Goal: Task Accomplishment & Management: Manage account settings

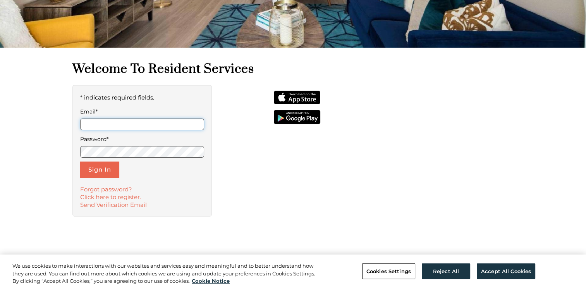
scroll to position [189, 0]
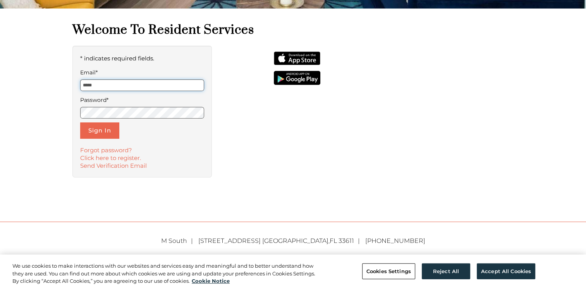
type input "**********"
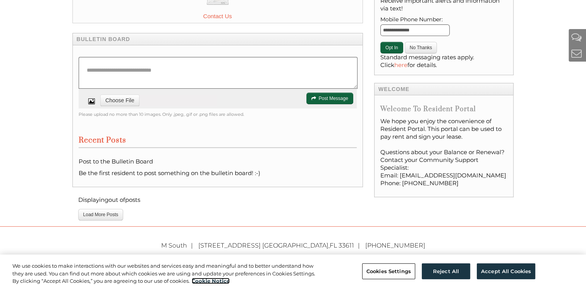
scroll to position [278, 0]
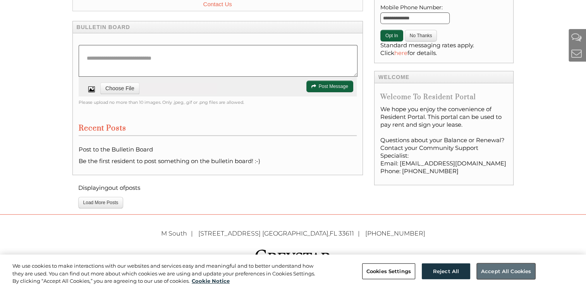
click at [504, 264] on button "Accept All Cookies" at bounding box center [505, 271] width 58 height 16
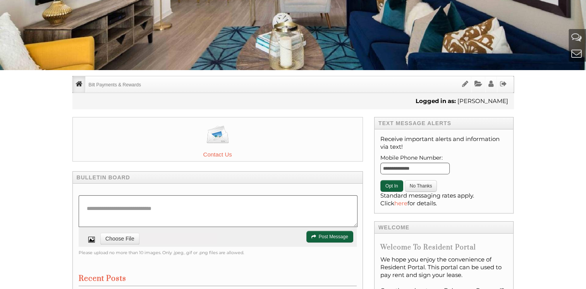
scroll to position [123, 0]
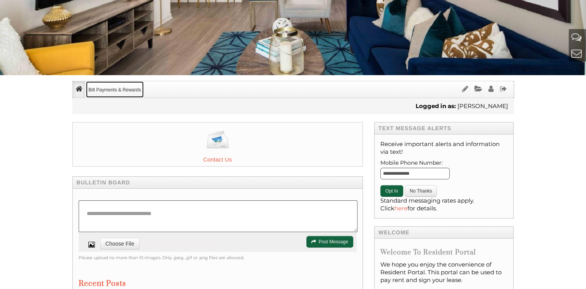
click at [100, 88] on link "Bilt Payments & Rewards" at bounding box center [115, 89] width 58 height 16
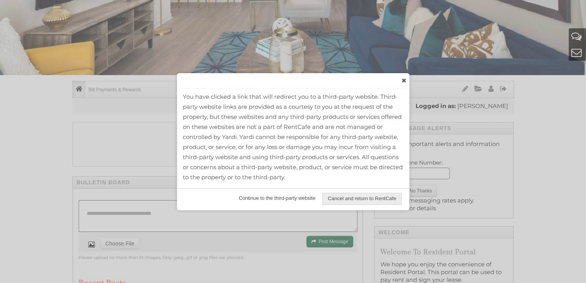
click at [287, 199] on span "Continue to the third-party website" at bounding box center [276, 198] width 87 height 11
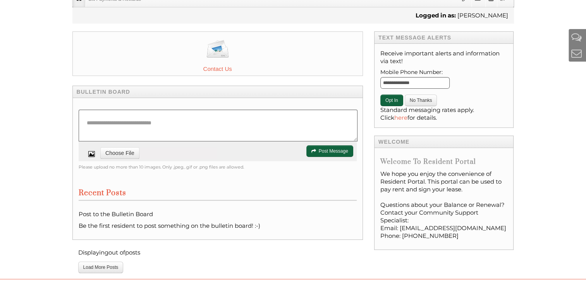
scroll to position [213, 0]
click at [388, 101] on button "Opt In" at bounding box center [391, 101] width 23 height 12
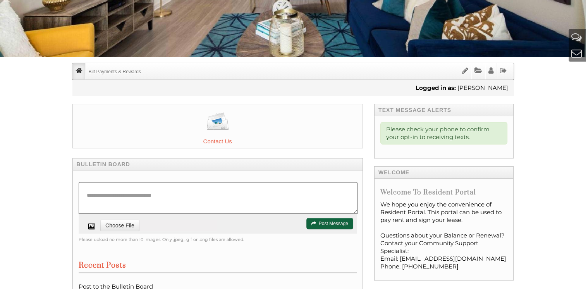
scroll to position [146, 0]
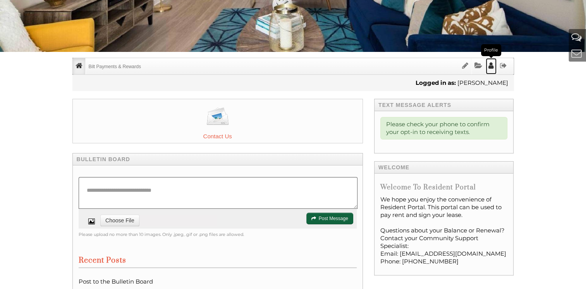
click at [492, 66] on icon "Profile" at bounding box center [490, 65] width 5 height 7
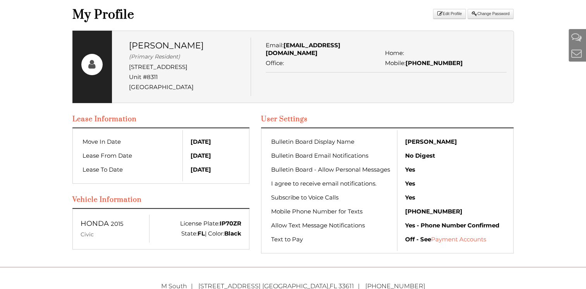
scroll to position [325, 0]
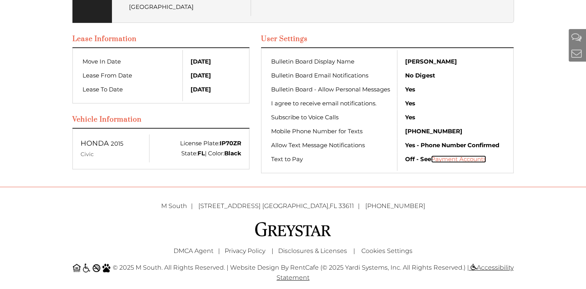
click at [464, 158] on link "Payment Accounts" at bounding box center [458, 158] width 55 height 7
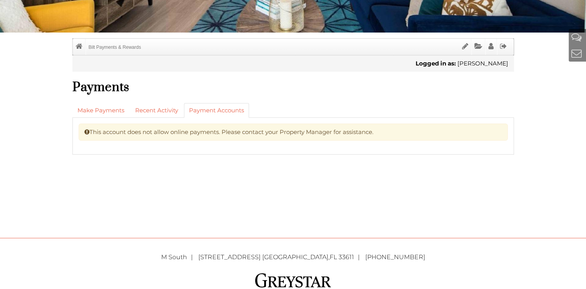
scroll to position [165, 0]
click at [147, 113] on link "Recent Activity" at bounding box center [156, 110] width 53 height 15
